Goal: Transaction & Acquisition: Purchase product/service

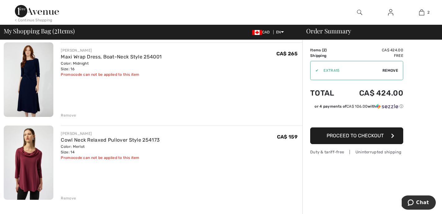
scroll to position [32, 0]
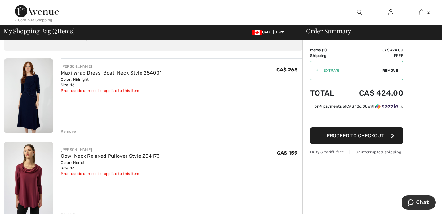
click at [365, 135] on span "Proceed to Checkout" at bounding box center [354, 136] width 57 height 6
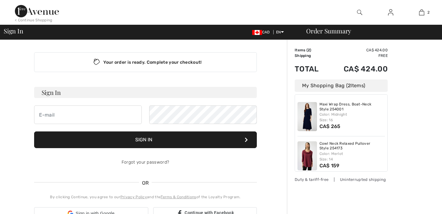
checkbox input "true"
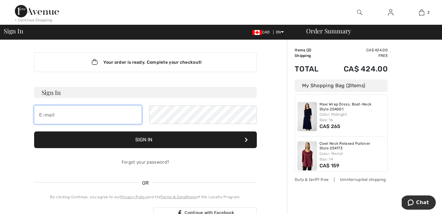
type input "[PERSON_NAME][EMAIL_ADDRESS][PERSON_NAME][PERSON_NAME][DOMAIN_NAME]"
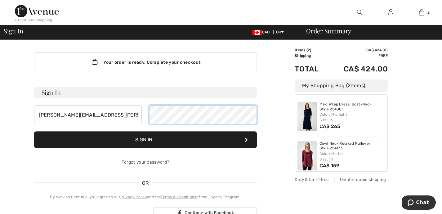
click at [145, 140] on button "Sign In" at bounding box center [145, 140] width 223 height 17
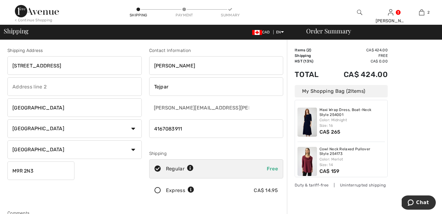
drag, startPoint x: 71, startPoint y: 66, endPoint x: 0, endPoint y: 55, distance: 71.5
type input "1300 Islington Ave."
type input "Suite 2705"
drag, startPoint x: 26, startPoint y: 109, endPoint x: 8, endPoint y: 109, distance: 17.7
type input "Etobicoke"
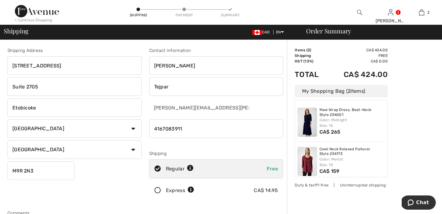
drag, startPoint x: 35, startPoint y: 171, endPoint x: 13, endPoint y: 170, distance: 22.6
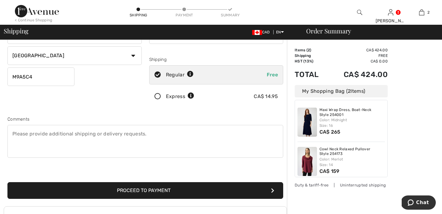
scroll to position [95, 0]
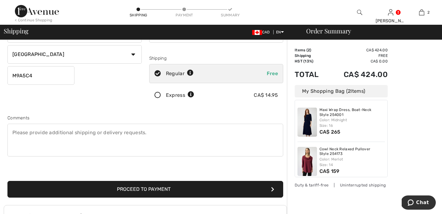
type input "M9A5C4"
click at [124, 189] on button "Proceed to Payment" at bounding box center [145, 189] width 276 height 17
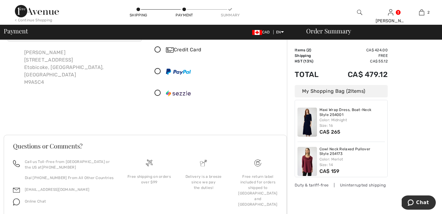
scroll to position [27, 0]
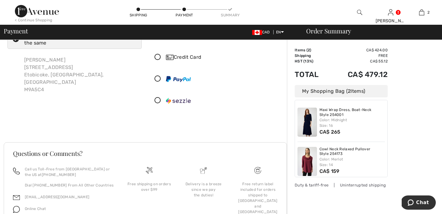
click at [157, 57] on icon at bounding box center [157, 57] width 16 height 7
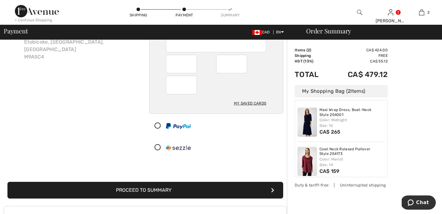
scroll to position [86, 0]
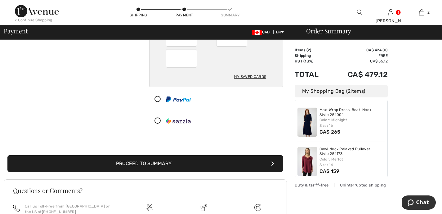
click at [160, 163] on button "Proceed to Summary" at bounding box center [145, 164] width 276 height 17
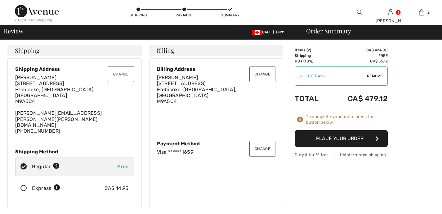
checkbox input "true"
click at [342, 139] on button "Place Your Order" at bounding box center [340, 138] width 93 height 17
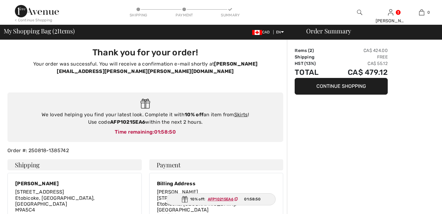
checkbox input "true"
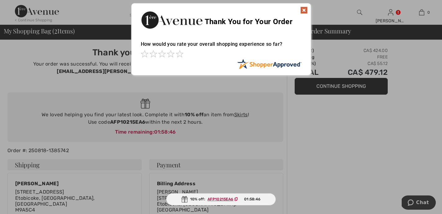
click at [303, 10] on img at bounding box center [303, 10] width 7 height 7
